Goal: Information Seeking & Learning: Learn about a topic

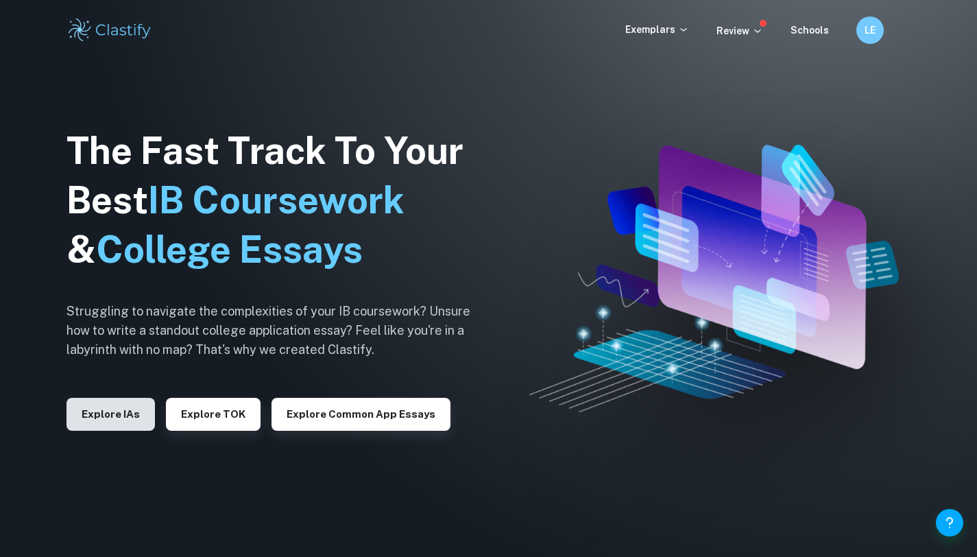
click at [87, 417] on button "Explore IAs" at bounding box center [111, 414] width 88 height 33
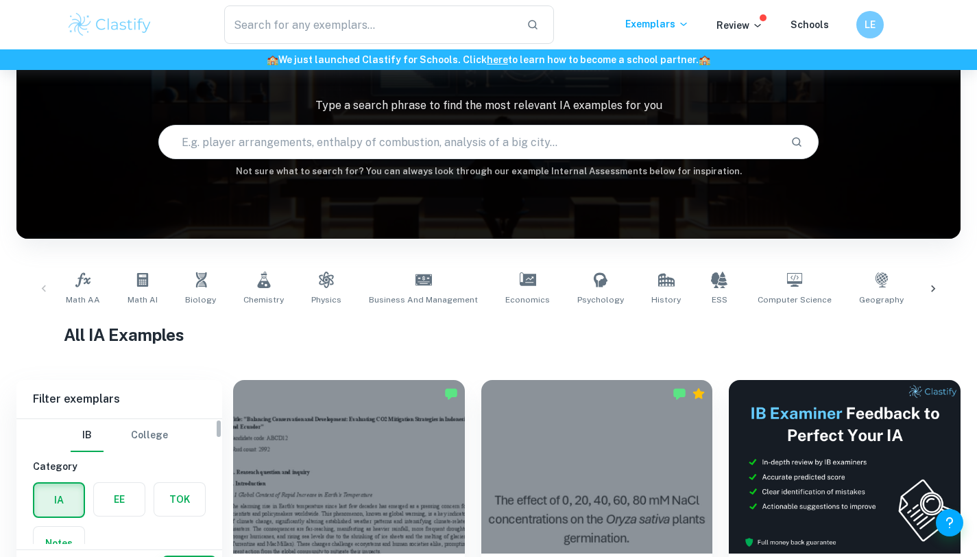
scroll to position [99, 0]
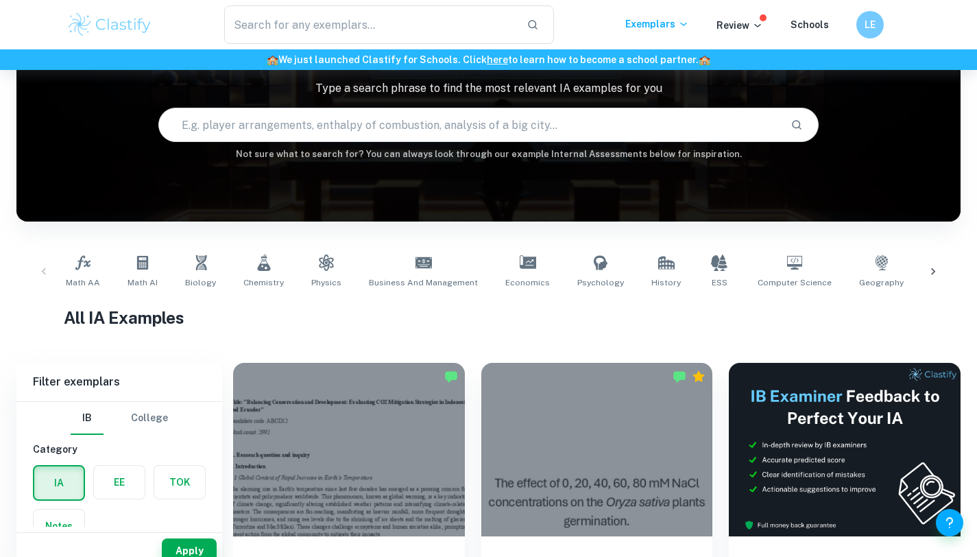
click at [412, 118] on input "text" at bounding box center [469, 125] width 621 height 38
type input "c"
click at [771, 272] on link "Computer Science" at bounding box center [794, 271] width 85 height 45
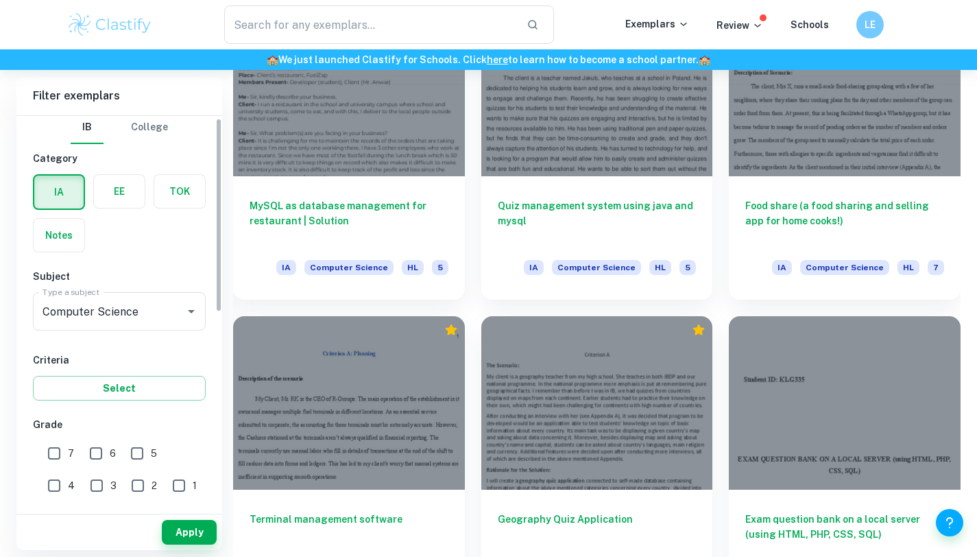
scroll to position [4, 0]
click at [53, 237] on label "button" at bounding box center [59, 235] width 51 height 33
click at [0, 0] on input "radio" at bounding box center [0, 0] width 0 height 0
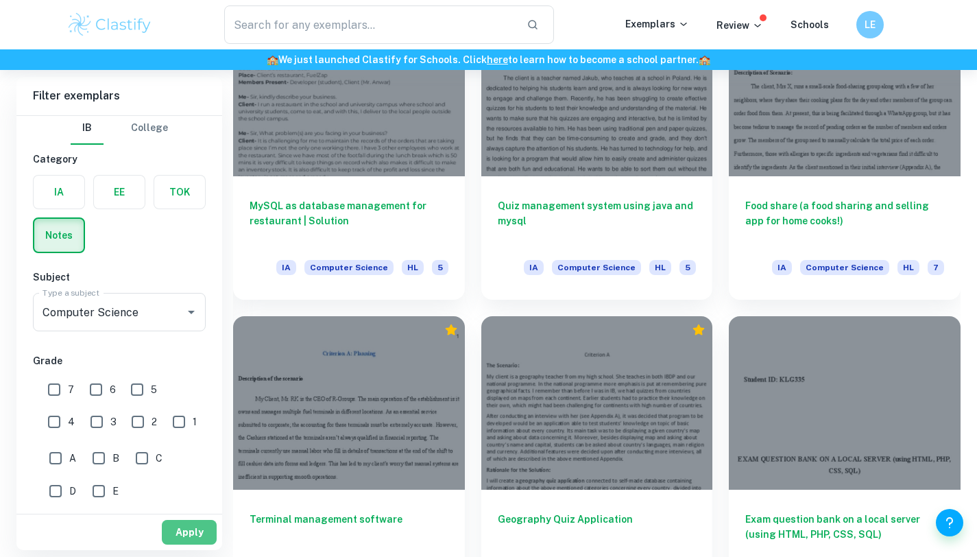
click at [193, 535] on button "Apply" at bounding box center [189, 532] width 55 height 25
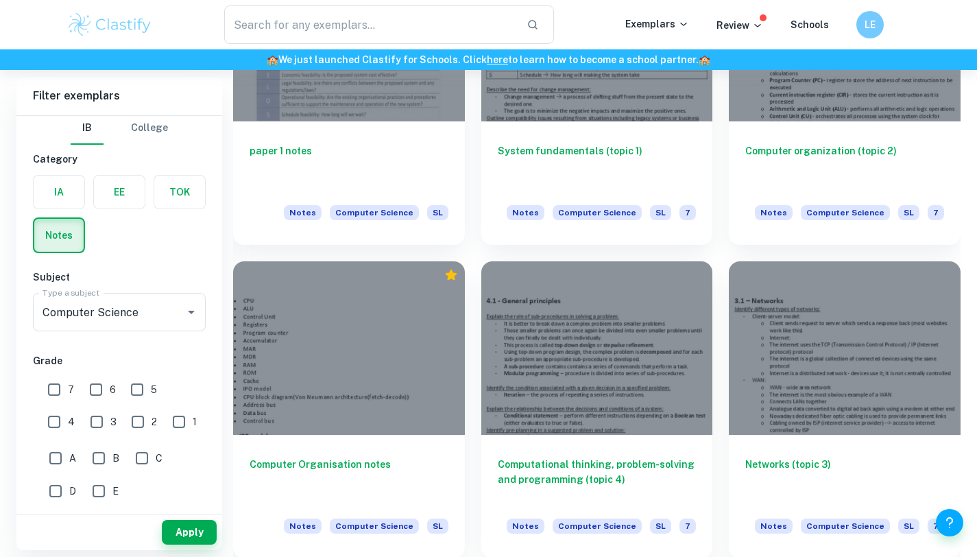
scroll to position [1481, 0]
click at [660, 347] on div at bounding box center [597, 348] width 232 height 174
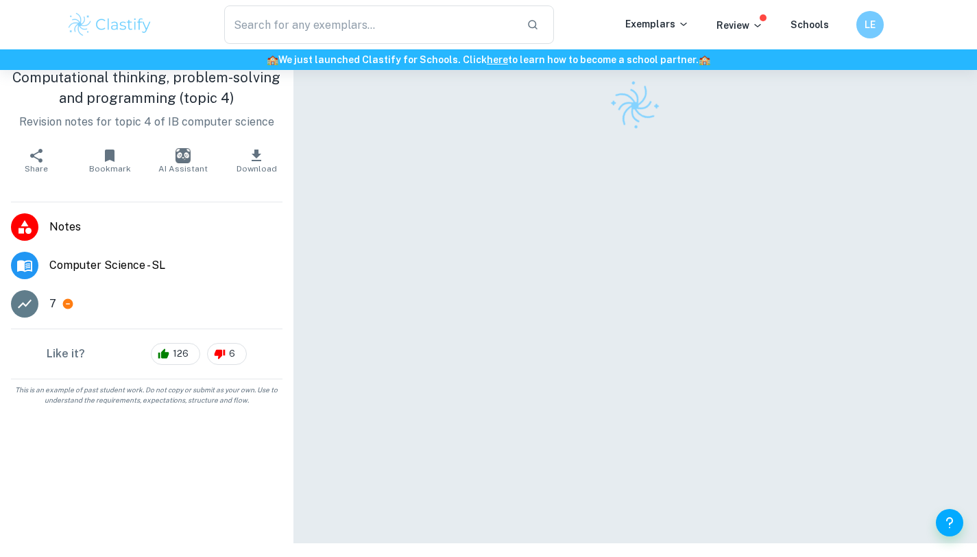
scroll to position [70, 0]
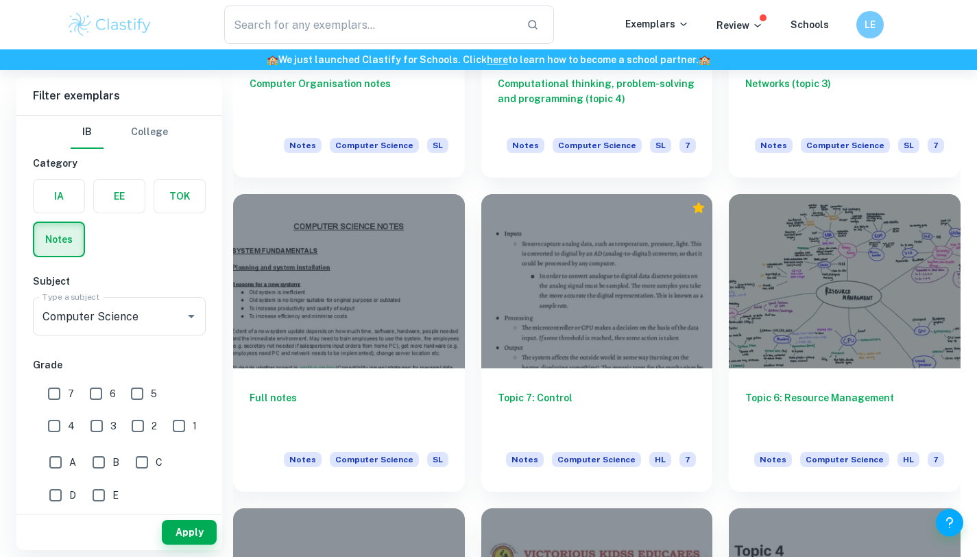
scroll to position [1856, 0]
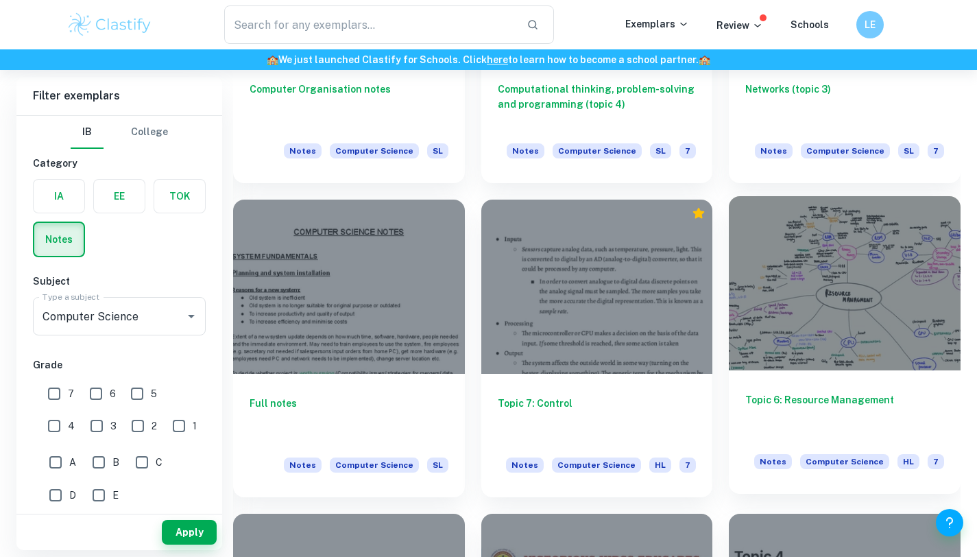
click at [768, 383] on div "Topic 6: Resource Management Notes Computer Science HL 7" at bounding box center [845, 431] width 232 height 123
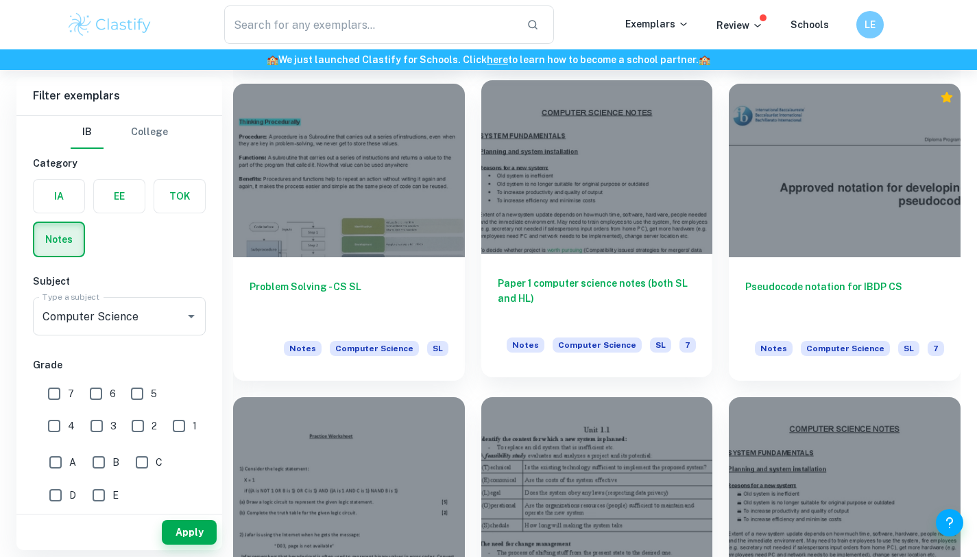
scroll to position [403, 0]
click at [599, 286] on h6 "Paper 1 computer science notes (both SL and HL)" at bounding box center [597, 298] width 199 height 45
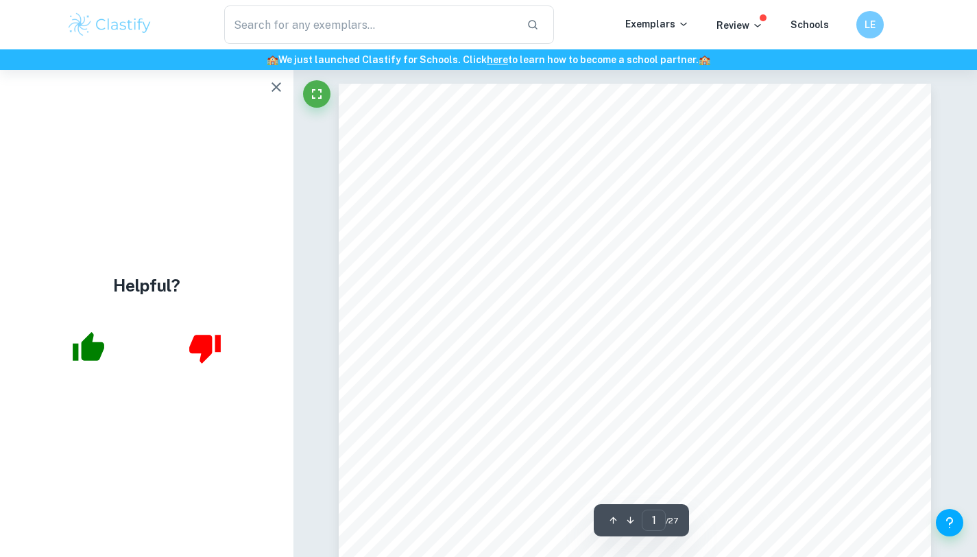
scroll to position [28, 0]
drag, startPoint x: 533, startPoint y: 134, endPoint x: 569, endPoint y: 177, distance: 55.5
click at [569, 177] on div "COMPUTER SCIENCE NOTES SYSTEM FUNDAMENTALS Planning and system installation Rea…" at bounding box center [635, 475] width 593 height 839
drag, startPoint x: 569, startPoint y: 177, endPoint x: 656, endPoint y: 322, distance: 169.9
click at [656, 322] on div "COMPUTER SCIENCE NOTES SYSTEM FUNDAMENTALS Planning and system installation Rea…" at bounding box center [635, 475] width 593 height 839
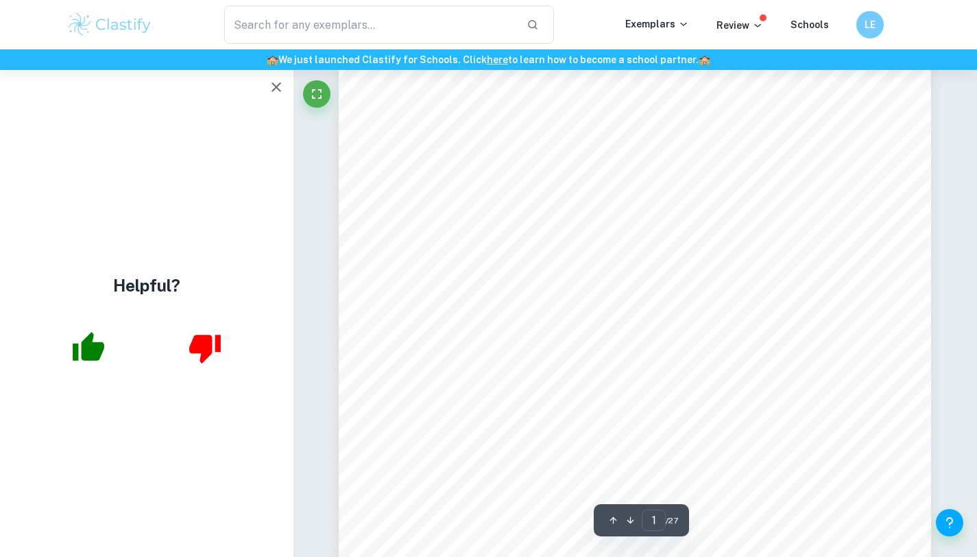
drag, startPoint x: 656, startPoint y: 322, endPoint x: 560, endPoint y: 302, distance: 98.1
click at [653, 322] on div "COMPUTER SCIENCE NOTES SYSTEM FUNDAMENTALS Planning and system installation Rea…" at bounding box center [635, 475] width 593 height 839
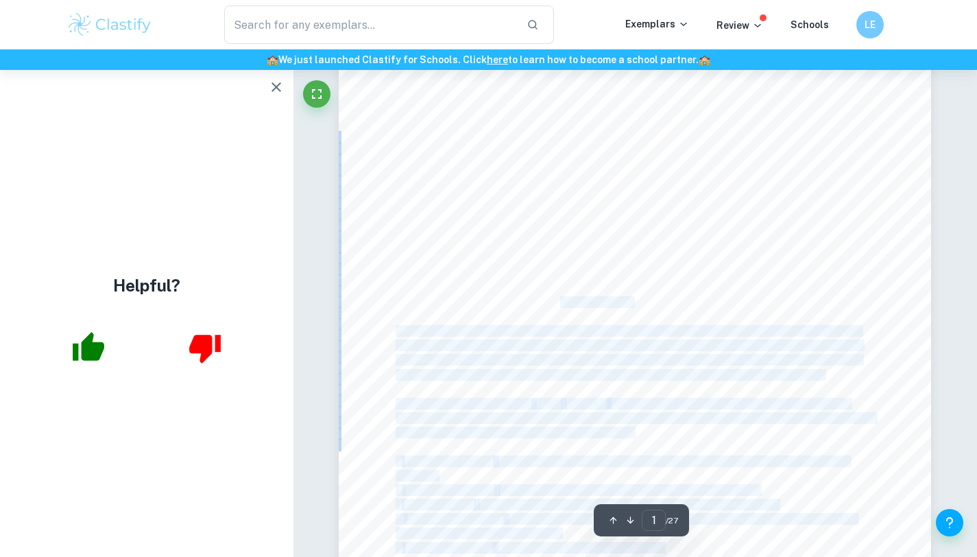
drag, startPoint x: 560, startPoint y: 302, endPoint x: 553, endPoint y: 230, distance: 73.1
click at [553, 230] on div "COMPUTER SCIENCE NOTES SYSTEM FUNDAMENTALS Planning and system installation Rea…" at bounding box center [635, 475] width 593 height 839
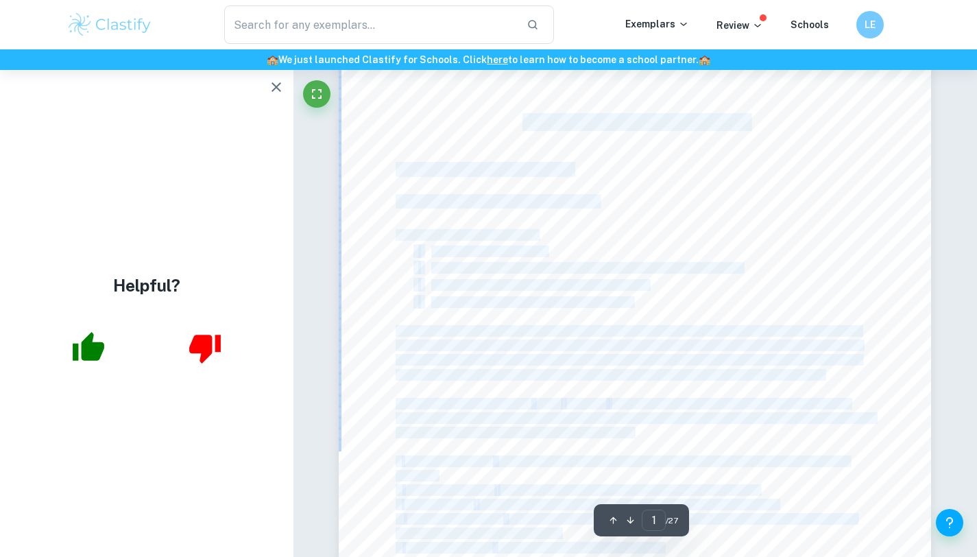
drag, startPoint x: 422, startPoint y: 219, endPoint x: 523, endPoint y: 120, distance: 141.1
click at [523, 120] on div "COMPUTER SCIENCE NOTES SYSTEM FUNDAMENTALS Planning and system installation Rea…" at bounding box center [635, 475] width 593 height 839
click at [621, 230] on div "COMPUTER SCIENCE NOTES SYSTEM FUNDAMENTALS Planning and system installation Rea…" at bounding box center [635, 475] width 593 height 839
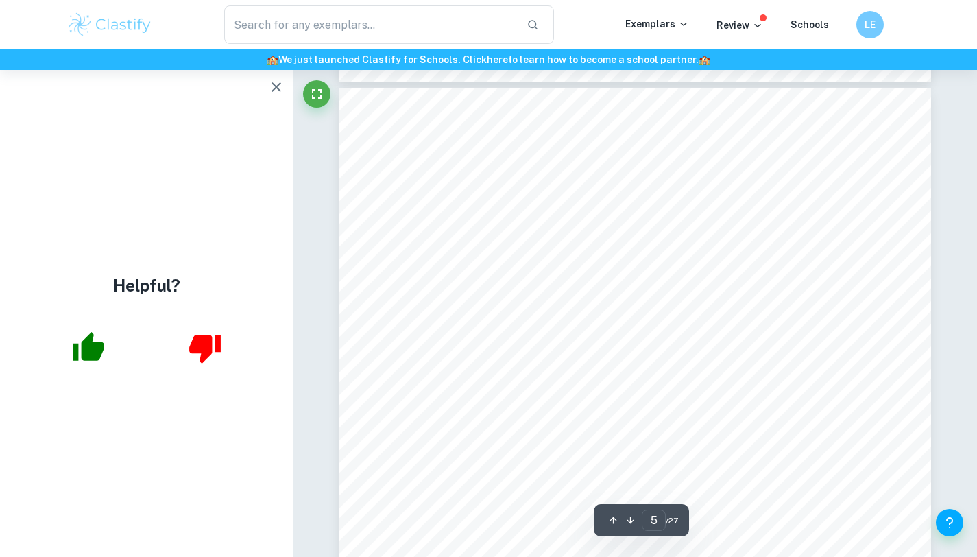
scroll to position [4220, 0]
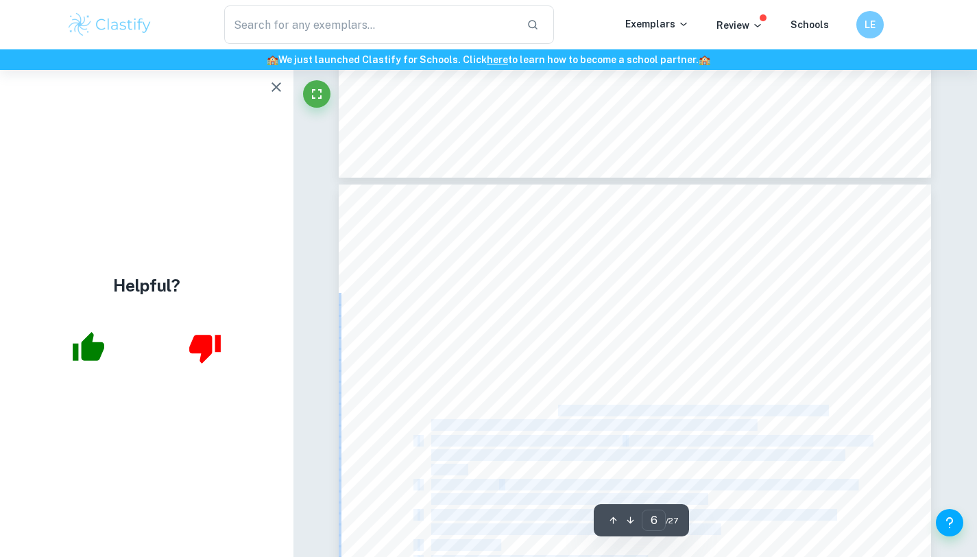
drag, startPoint x: 481, startPoint y: 288, endPoint x: 558, endPoint y: 414, distance: 147.4
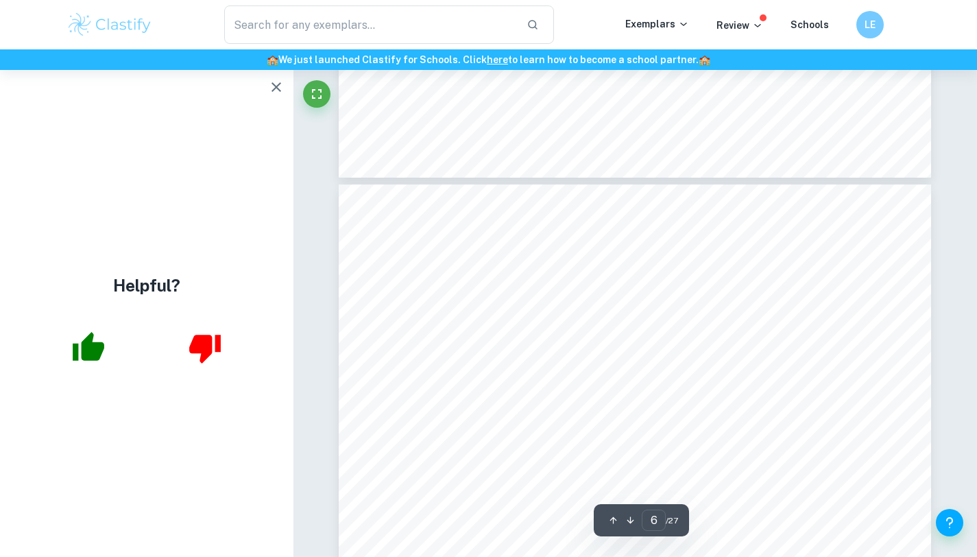
click at [556, 414] on span "addiction, real life neglect, lack of sleep, health problems, car accidents, te…" at bounding box center [628, 410] width 394 height 11
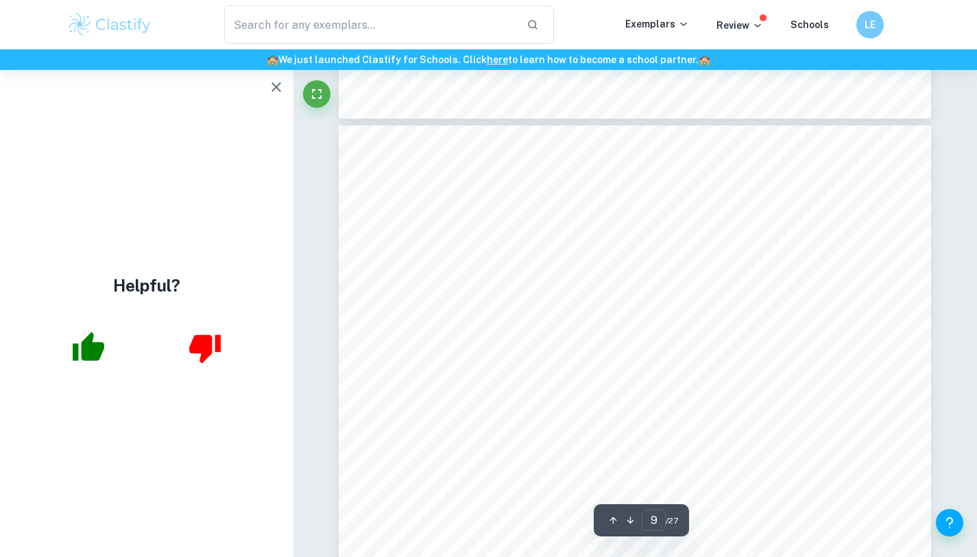
scroll to position [6816, 0]
drag, startPoint x: 471, startPoint y: 182, endPoint x: 584, endPoint y: 372, distance: 221.5
click at [585, 372] on div "Usability: Ability to accomplish user goals. More usable= more efficient to use…" at bounding box center [635, 542] width 593 height 839
click at [584, 372] on div "Usability: Ability to accomplish user goals. More usable= more efficient to use…" at bounding box center [635, 542] width 593 height 839
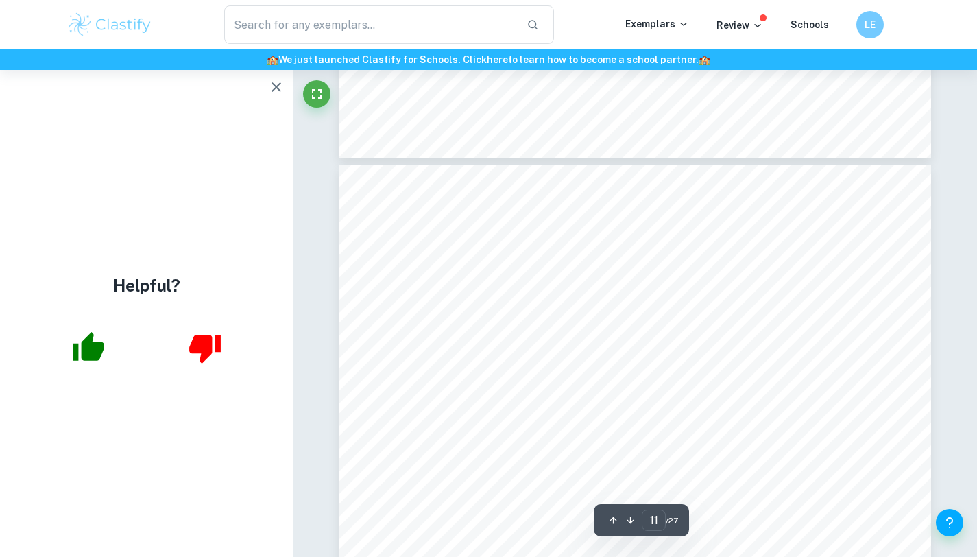
scroll to position [8951, 0]
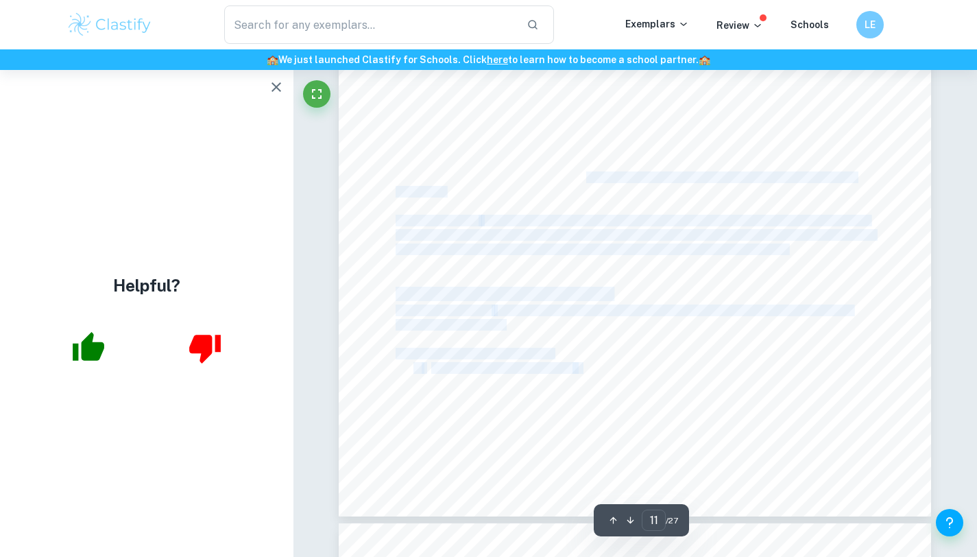
drag, startPoint x: 584, startPoint y: 372, endPoint x: 584, endPoint y: 179, distance: 192.7
click at [584, 179] on div "stored in is sent along Address Bus, with data sent along Data Bus Bus: Set of …" at bounding box center [635, 97] width 593 height 839
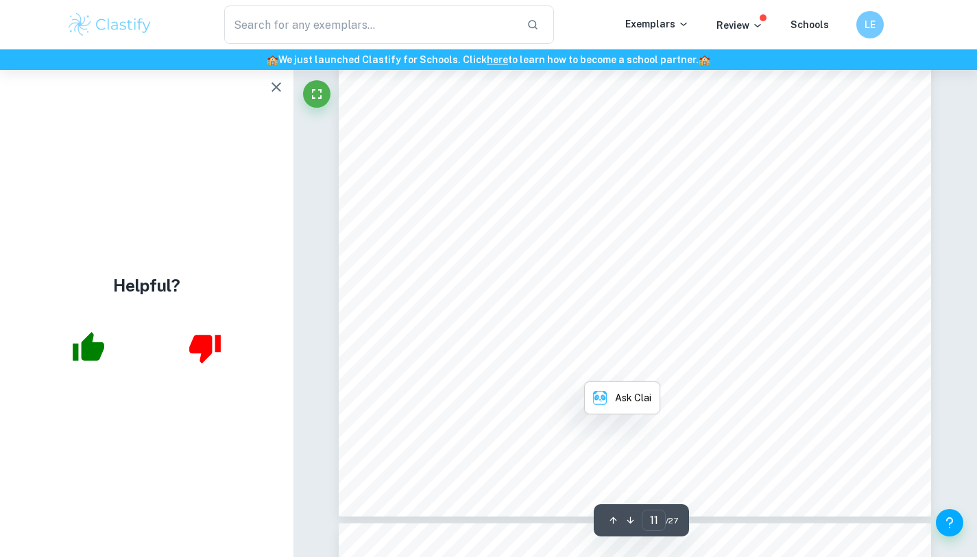
click at [584, 179] on span "re-inputted every time. Need to store processed data so we can use it again lat…" at bounding box center [626, 177] width 460 height 11
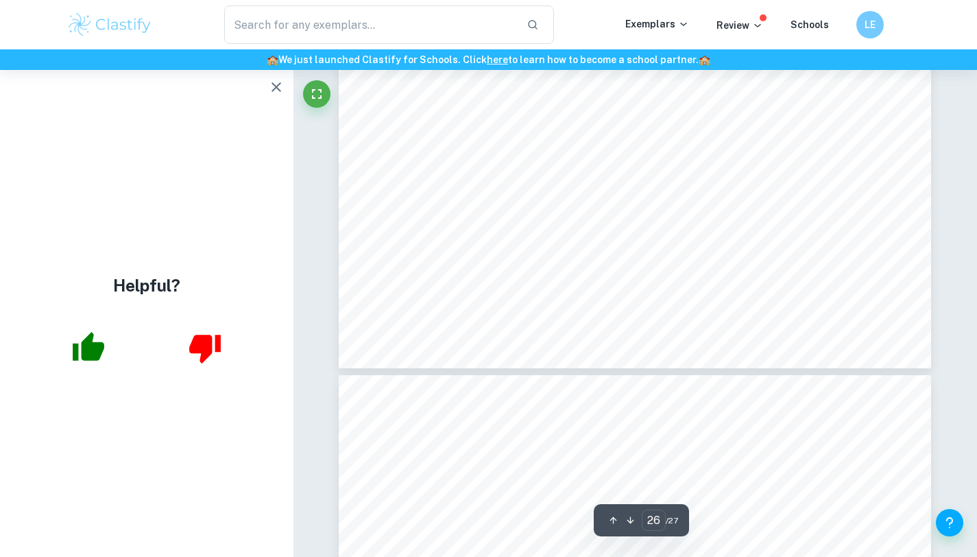
scroll to position [21769, 0]
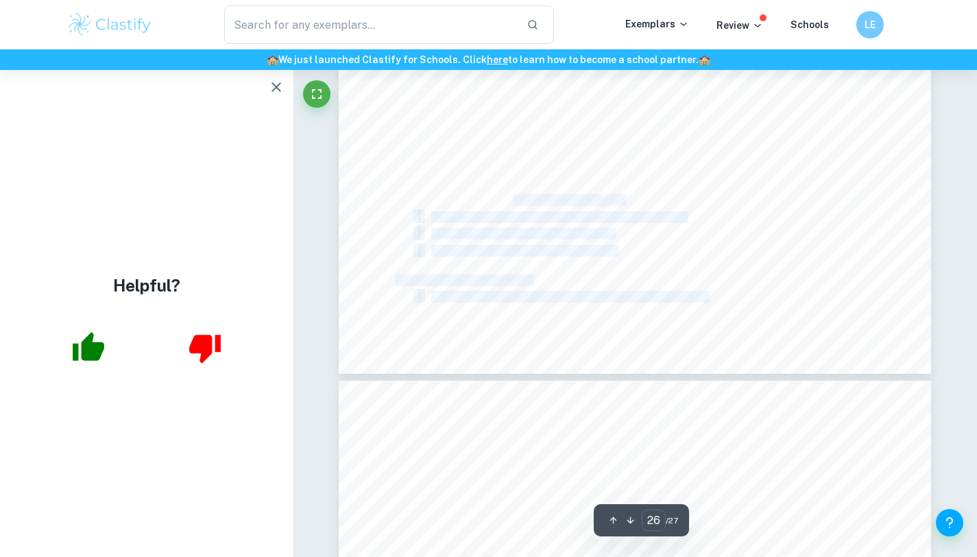
drag, startPoint x: 515, startPoint y: 193, endPoint x: 542, endPoint y: 276, distance: 86.5
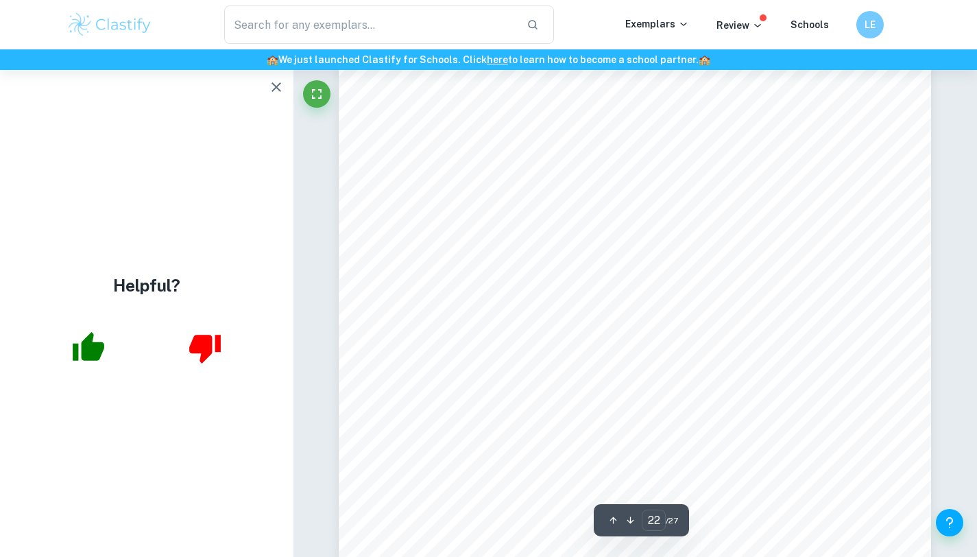
scroll to position [18095, 0]
type input "1"
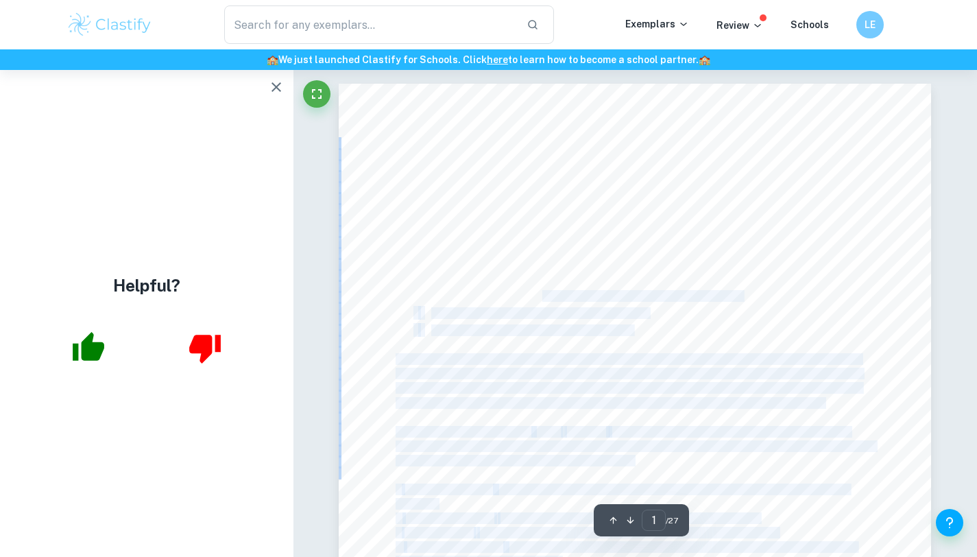
drag, startPoint x: 428, startPoint y: 276, endPoint x: 541, endPoint y: 298, distance: 115.1
click at [541, 298] on div "COMPUTER SCIENCE NOTES SYSTEM FUNDAMENTALS Planning and system installation Rea…" at bounding box center [635, 503] width 593 height 839
click at [541, 298] on span "Old system is no longer suitable for original purpose or outdated" at bounding box center [586, 296] width 311 height 11
drag, startPoint x: 425, startPoint y: 279, endPoint x: 398, endPoint y: 262, distance: 31.2
click at [398, 262] on div "COMPUTER SCIENCE NOTES SYSTEM FUNDAMENTALS Planning and system installation Rea…" at bounding box center [635, 503] width 593 height 839
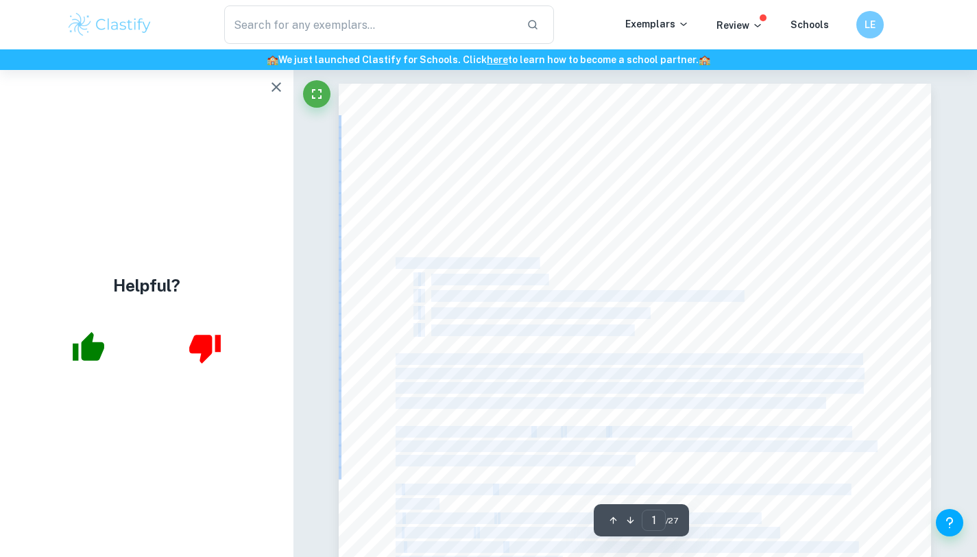
click at [398, 262] on span "Reasons for a new system:" at bounding box center [466, 263] width 141 height 11
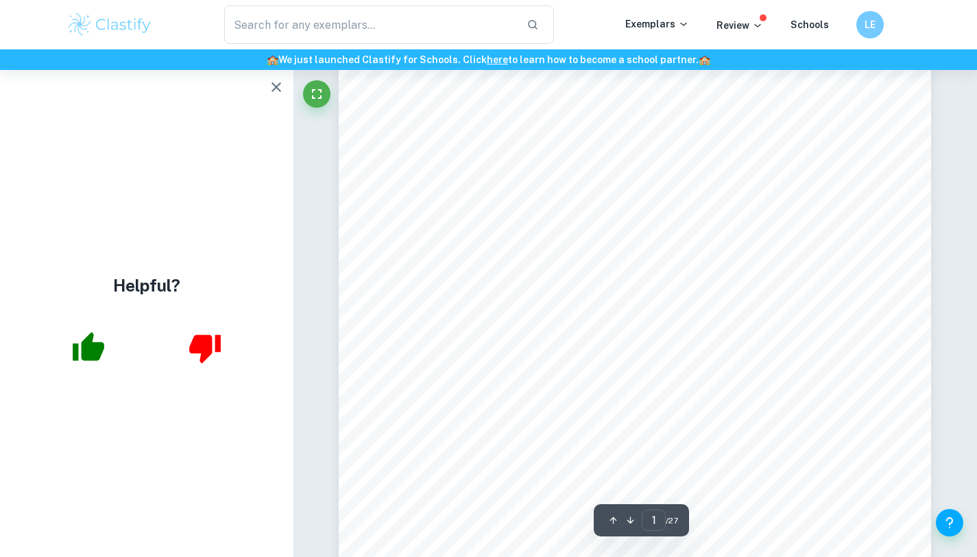
scroll to position [274, 0]
